Goal: Task Accomplishment & Management: Manage account settings

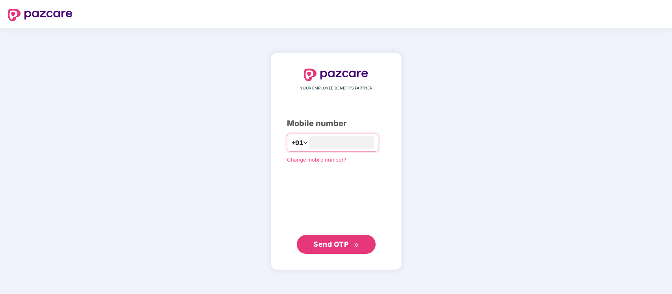
type input "**********"
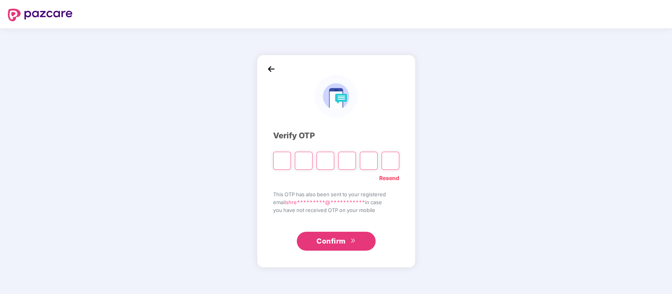
type input "*"
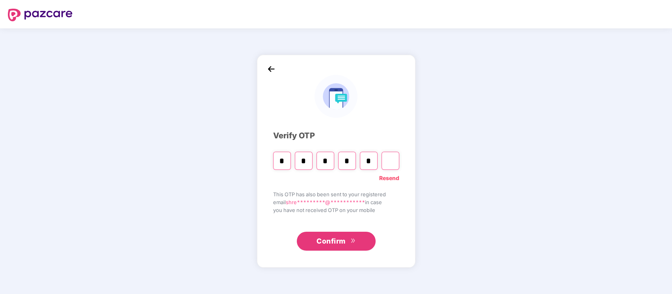
type input "*"
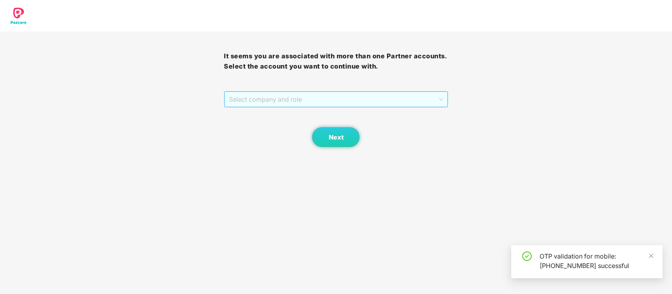
click at [344, 104] on span "Select company and role" at bounding box center [336, 99] width 214 height 15
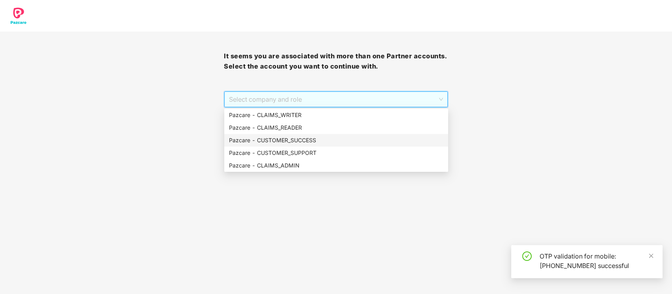
click at [313, 145] on div "Pazcare - CUSTOMER_SUCCESS" at bounding box center [336, 140] width 224 height 13
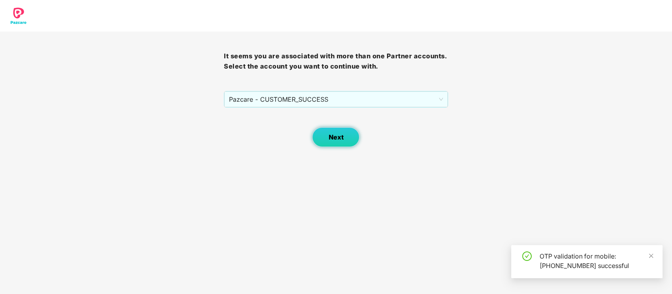
click at [321, 141] on button "Next" at bounding box center [335, 137] width 47 height 20
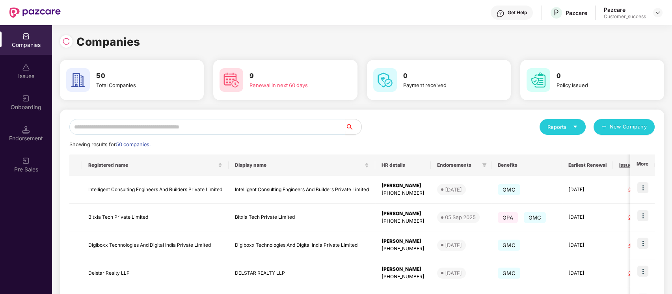
click at [663, 11] on header "Get Help P Pazcare Pazcare Customer_success" at bounding box center [336, 12] width 672 height 25
click at [658, 11] on img at bounding box center [658, 12] width 6 height 6
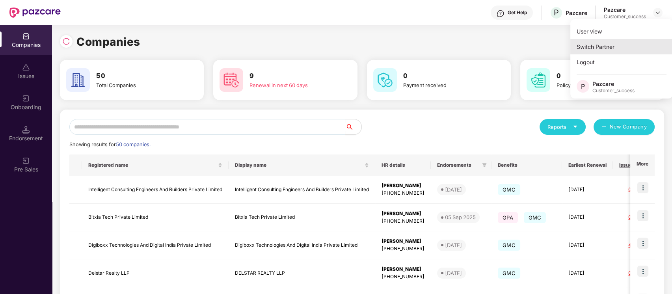
click at [628, 43] on div "Switch Partner" at bounding box center [621, 46] width 102 height 15
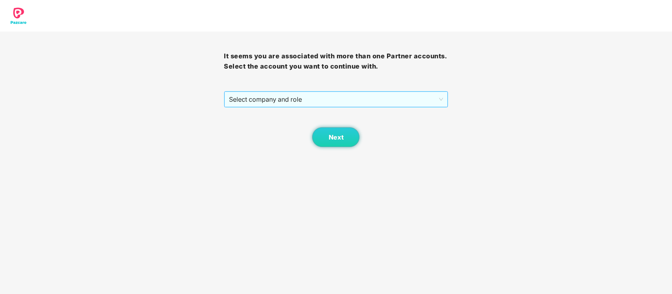
click at [407, 98] on span "Select company and role" at bounding box center [336, 99] width 214 height 15
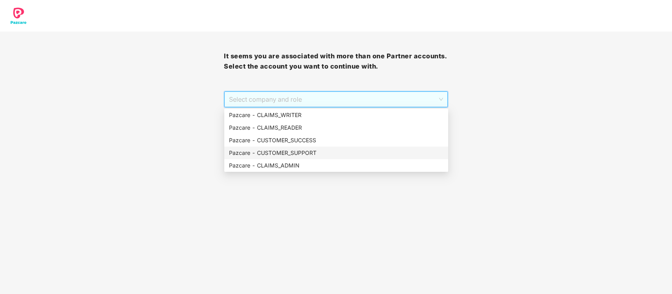
click at [316, 153] on div "Pazcare - CUSTOMER_SUPPORT" at bounding box center [336, 153] width 214 height 9
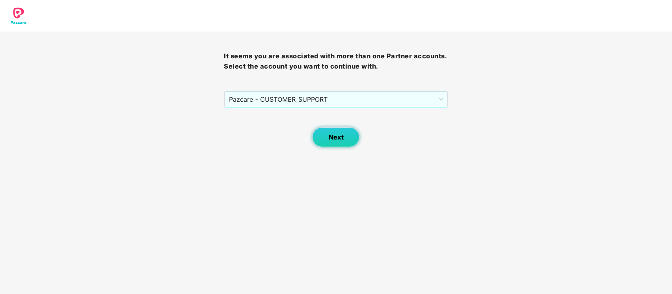
click at [329, 134] on span "Next" at bounding box center [335, 137] width 15 height 7
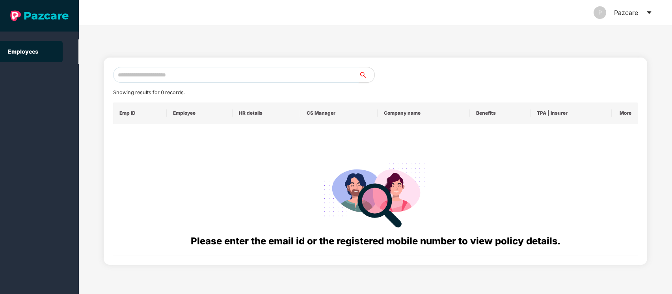
click at [210, 76] on input "text" at bounding box center [236, 75] width 246 height 16
type input "**********"
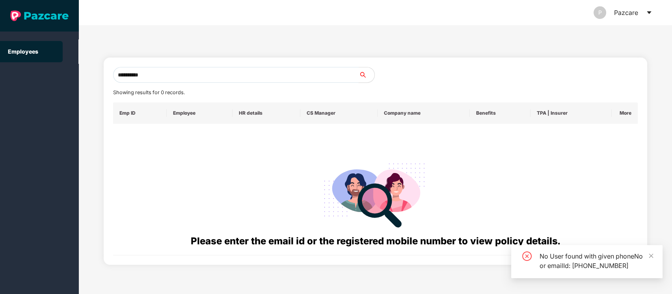
click at [210, 76] on input "**********" at bounding box center [236, 75] width 246 height 16
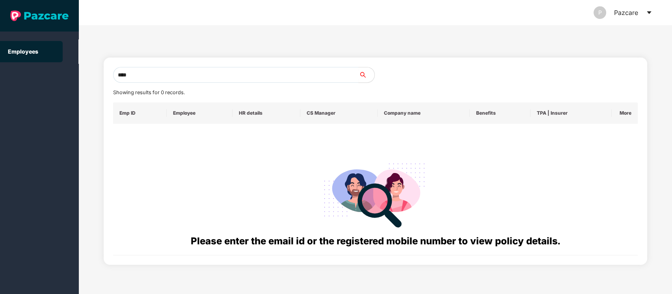
click at [650, 12] on icon "caret-down" at bounding box center [649, 12] width 4 height 3
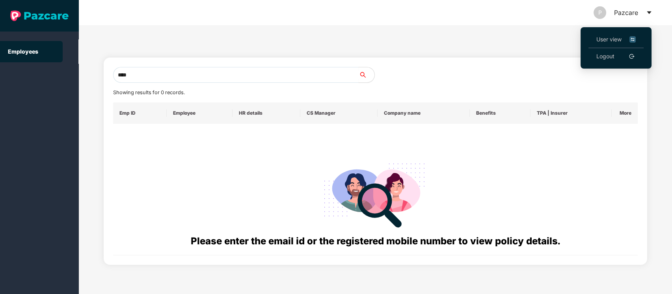
click at [635, 36] on img at bounding box center [632, 39] width 6 height 9
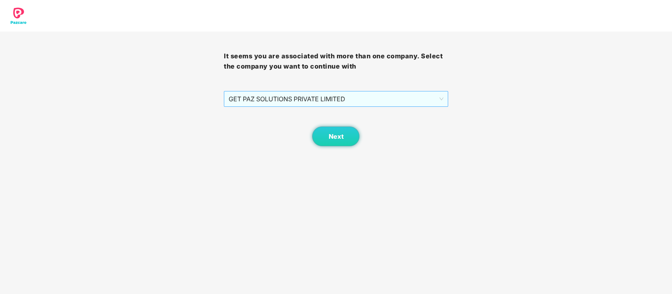
click at [395, 97] on span "GET PAZ SOLUTIONS PRIVATE LIMITED" at bounding box center [336, 98] width 214 height 15
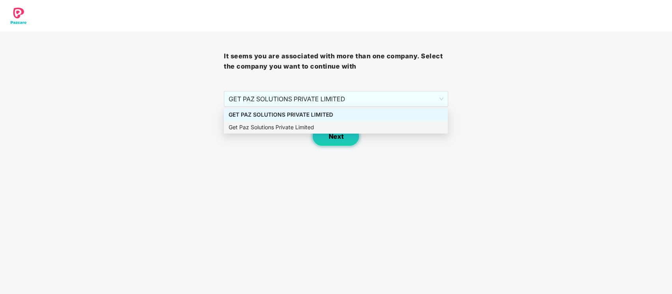
click at [344, 140] on button "Next" at bounding box center [335, 137] width 47 height 20
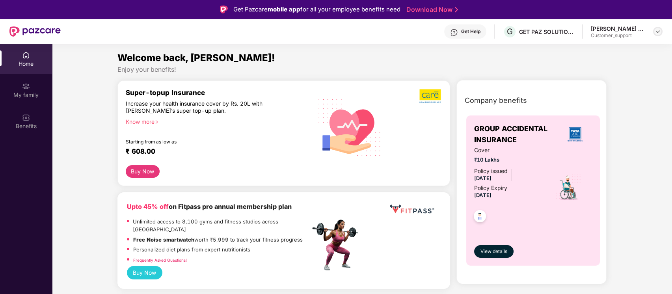
click at [660, 30] on img at bounding box center [658, 31] width 6 height 6
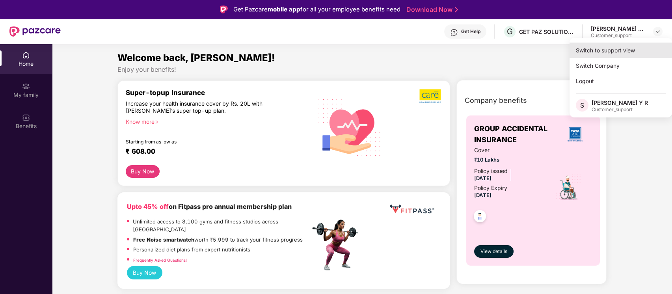
click at [586, 51] on div "Switch to support view" at bounding box center [621, 50] width 102 height 15
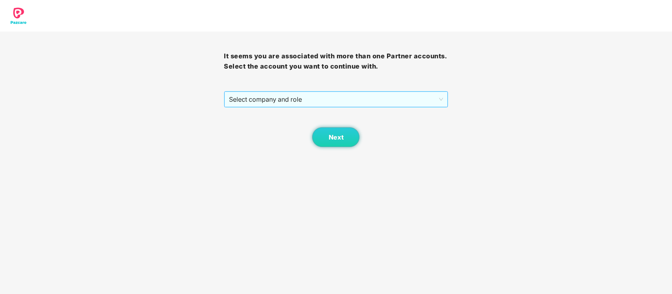
click at [370, 97] on span "Select company and role" at bounding box center [336, 99] width 214 height 15
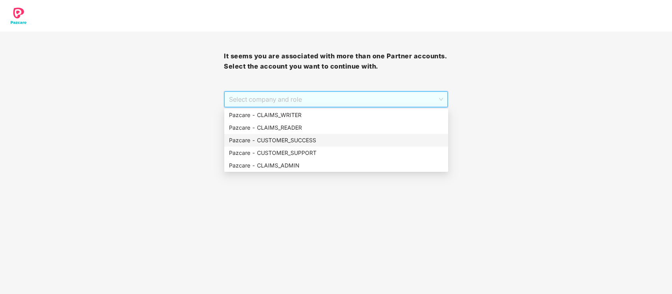
click at [300, 140] on div "Pazcare - CUSTOMER_SUCCESS" at bounding box center [336, 140] width 214 height 9
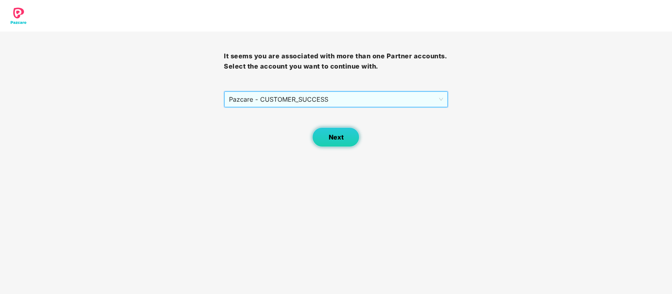
click at [335, 140] on span "Next" at bounding box center [335, 137] width 15 height 7
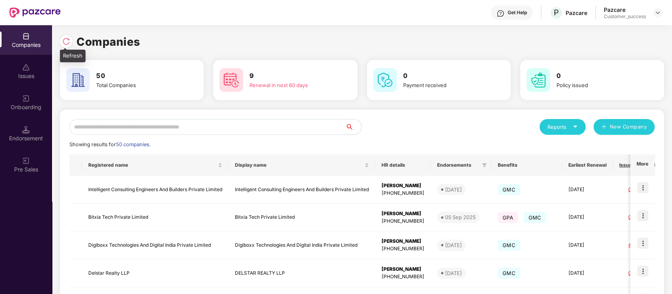
click at [70, 44] on img at bounding box center [66, 41] width 8 height 8
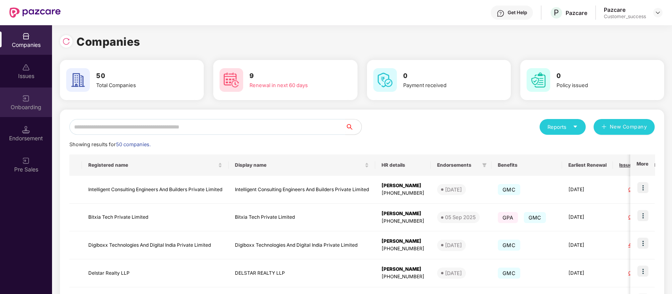
click at [25, 98] on img at bounding box center [26, 99] width 8 height 8
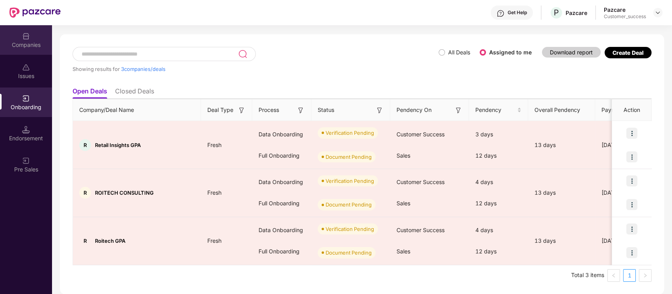
click at [28, 41] on div "Companies" at bounding box center [26, 45] width 52 height 8
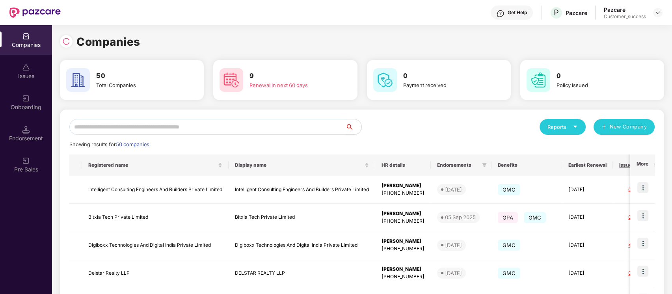
click at [156, 122] on input "text" at bounding box center [207, 127] width 276 height 16
type input "*"
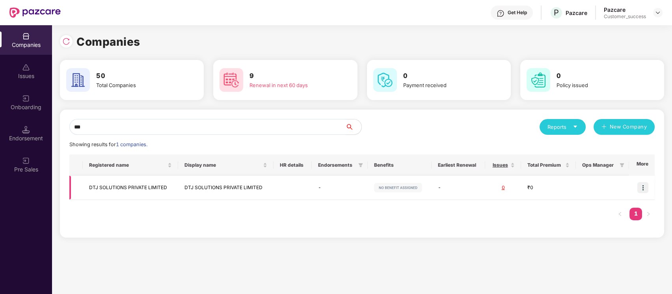
type input "***"
click at [645, 186] on img at bounding box center [642, 187] width 11 height 11
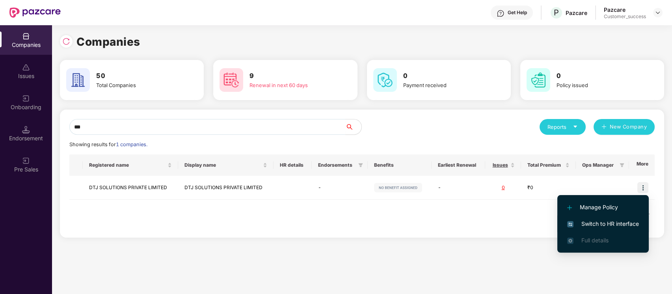
click at [608, 223] on span "Switch to HR interface" at bounding box center [603, 224] width 72 height 9
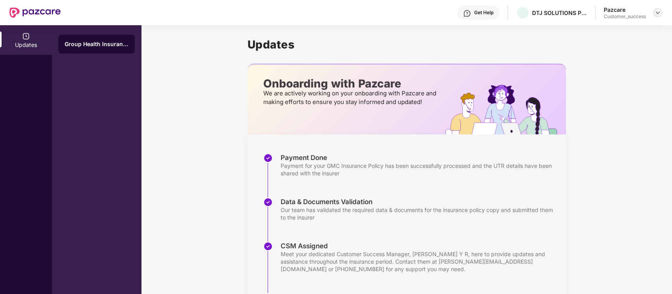
click at [659, 11] on img at bounding box center [658, 12] width 6 height 6
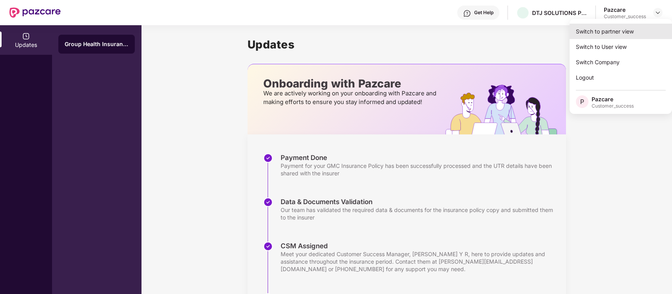
click at [637, 30] on div "Switch to partner view" at bounding box center [621, 31] width 102 height 15
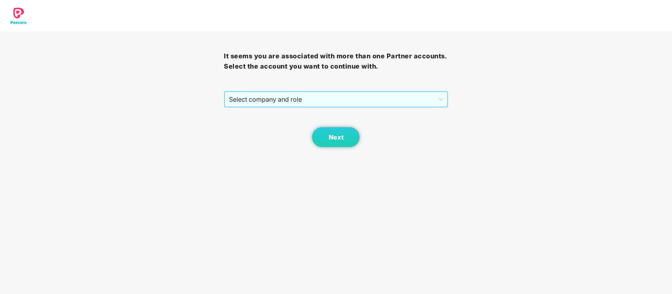
click at [365, 99] on span "Select company and role" at bounding box center [336, 99] width 214 height 15
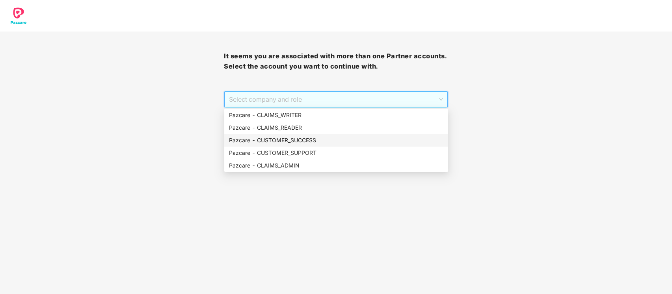
click at [317, 141] on div "Pazcare - CUSTOMER_SUCCESS" at bounding box center [336, 140] width 214 height 9
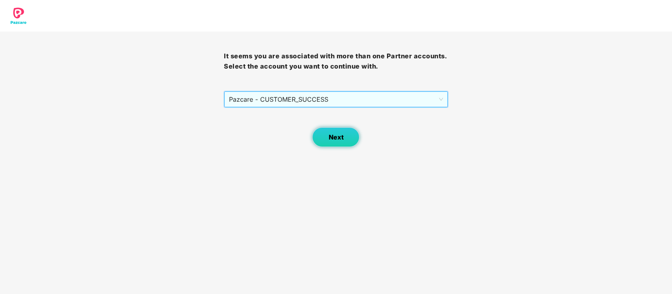
click at [324, 138] on button "Next" at bounding box center [335, 137] width 47 height 20
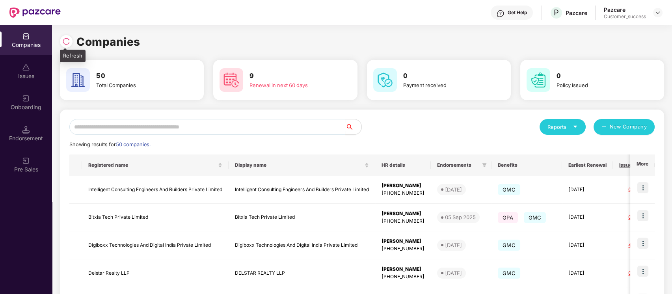
click at [63, 37] on img at bounding box center [66, 41] width 8 height 8
